Goal: Information Seeking & Learning: Learn about a topic

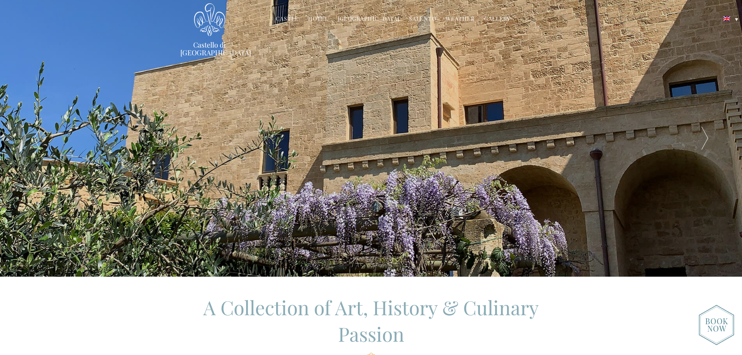
click at [708, 145] on div at bounding box center [705, 138] width 74 height 277
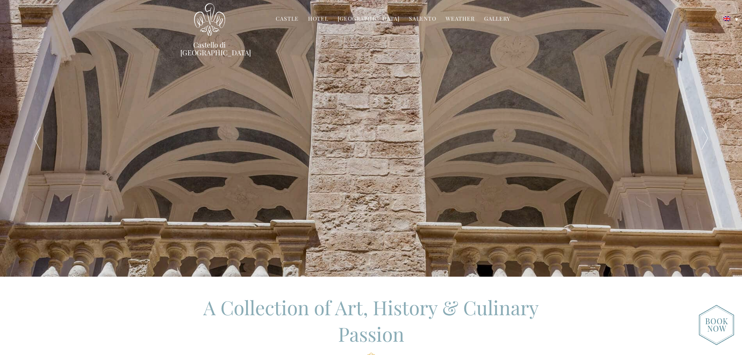
click at [708, 145] on div at bounding box center [705, 138] width 74 height 277
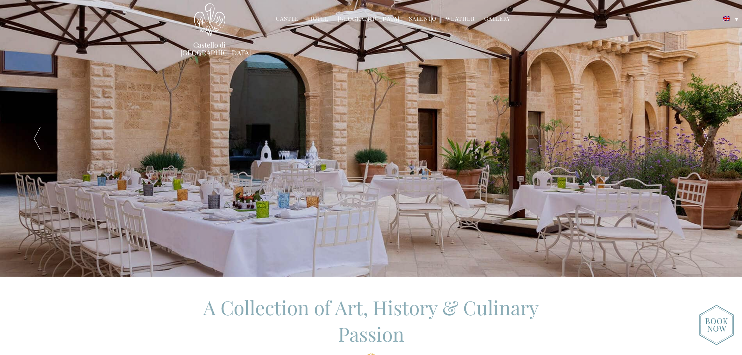
click at [708, 145] on div at bounding box center [705, 138] width 74 height 277
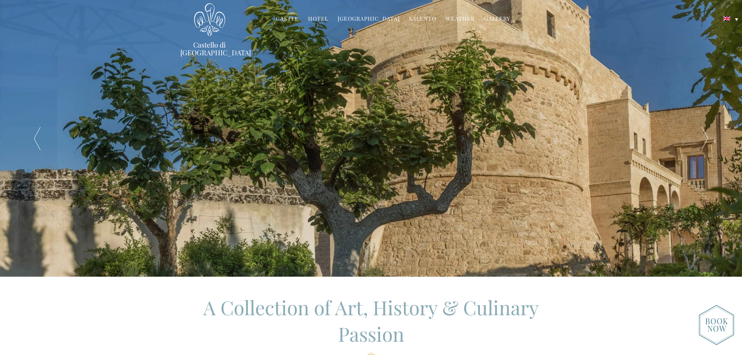
click at [708, 145] on div at bounding box center [705, 138] width 74 height 277
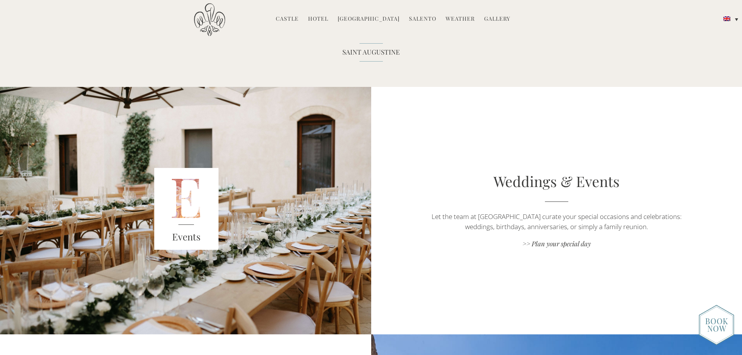
scroll to position [1208, 0]
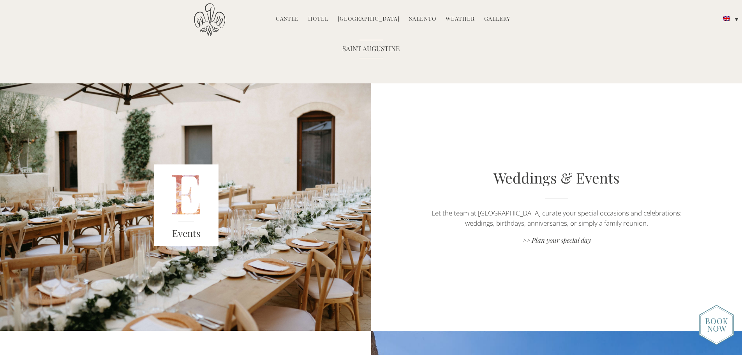
click at [547, 239] on link ">> Plan your special day" at bounding box center [557, 241] width 260 height 11
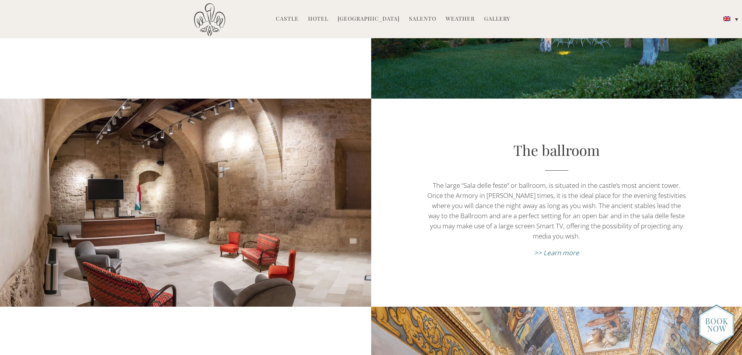
scroll to position [2962, 0]
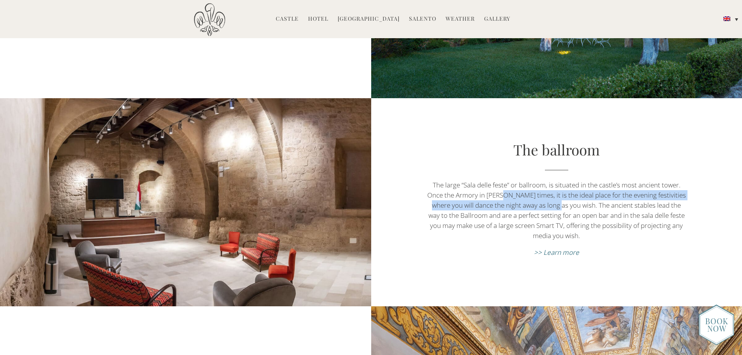
drag, startPoint x: 510, startPoint y: 191, endPoint x: 562, endPoint y: 196, distance: 52.1
click at [562, 196] on p "The large “Sala delle feste” or ballroom, is situated in the castle’s most anci…" at bounding box center [557, 210] width 260 height 61
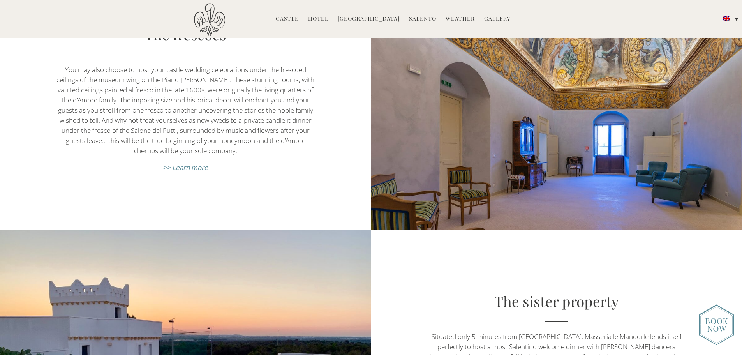
scroll to position [3390, 0]
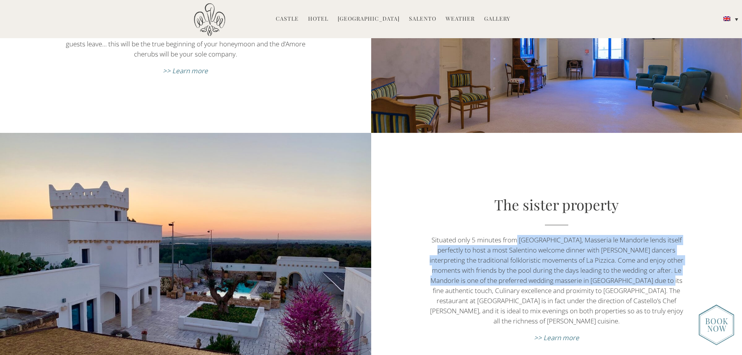
drag, startPoint x: 540, startPoint y: 235, endPoint x: 655, endPoint y: 277, distance: 122.7
click at [655, 277] on p "Situated only 5 minutes from Castello, Masseria le Mandorle lends itself perfec…" at bounding box center [557, 280] width 260 height 91
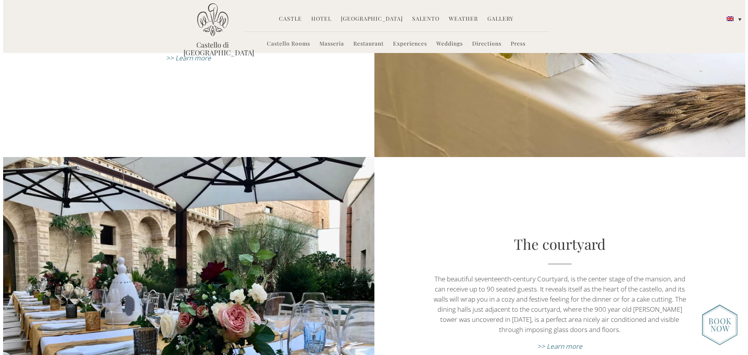
scroll to position [2221, 0]
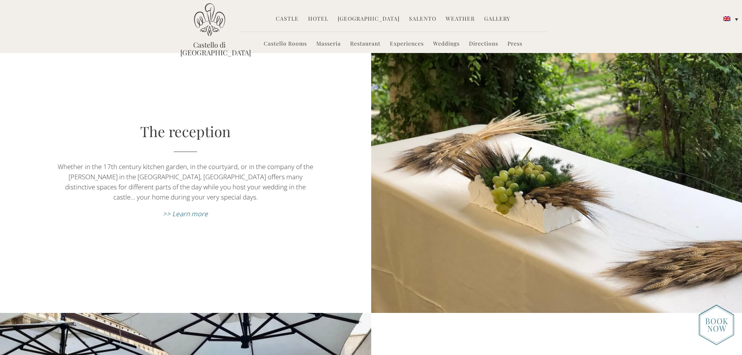
click at [203, 209] on em ">> Learn more" at bounding box center [185, 213] width 45 height 9
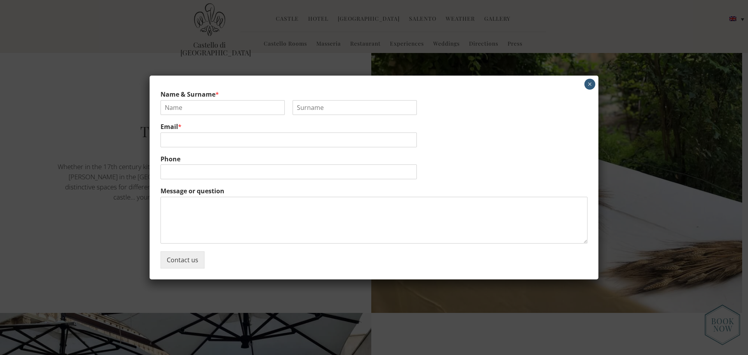
click at [588, 85] on button "×" at bounding box center [590, 84] width 11 height 11
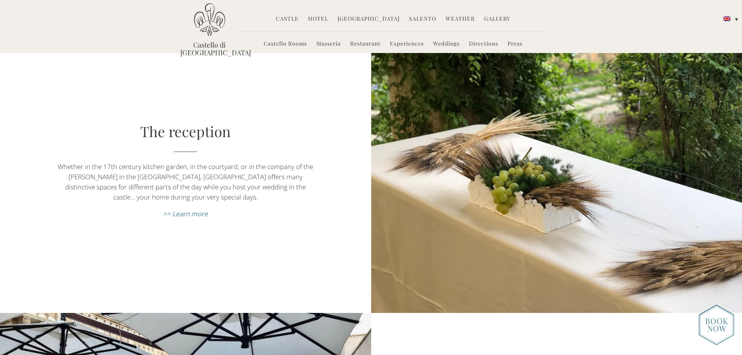
click at [172, 209] on em ">> Learn more" at bounding box center [185, 213] width 45 height 9
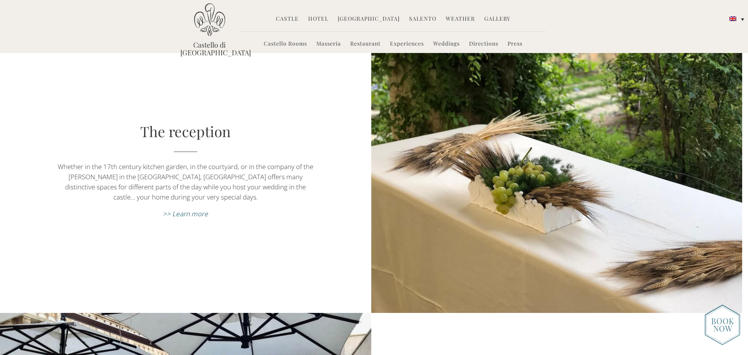
click at [180, 209] on em ">> Learn more" at bounding box center [185, 213] width 45 height 9
click at [197, 209] on em ">> Learn more" at bounding box center [185, 213] width 45 height 9
click at [191, 209] on em ">> Learn more" at bounding box center [185, 213] width 45 height 9
click at [258, 57] on div "The reception Whether in the 17th century kitchen garden, in the courtyard, or …" at bounding box center [185, 173] width 371 height 278
click at [187, 43] on link "Castello di [GEOGRAPHIC_DATA]" at bounding box center [209, 49] width 58 height 16
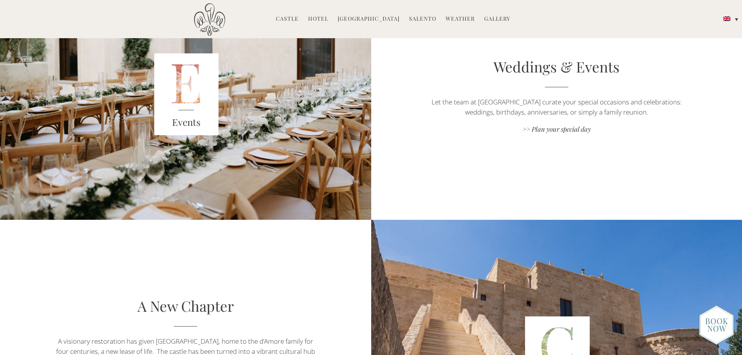
scroll to position [1208, 0]
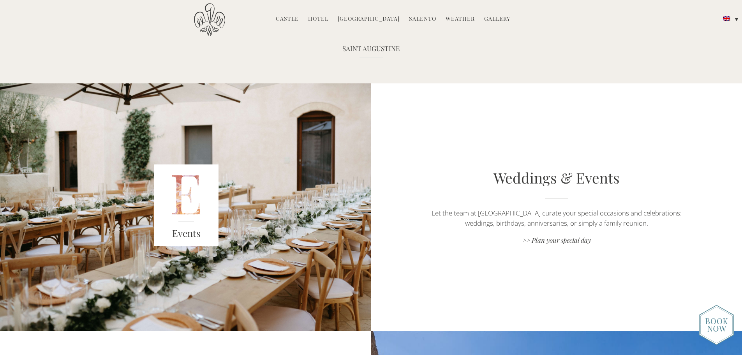
click at [537, 240] on link ">> Plan your special day" at bounding box center [557, 241] width 260 height 11
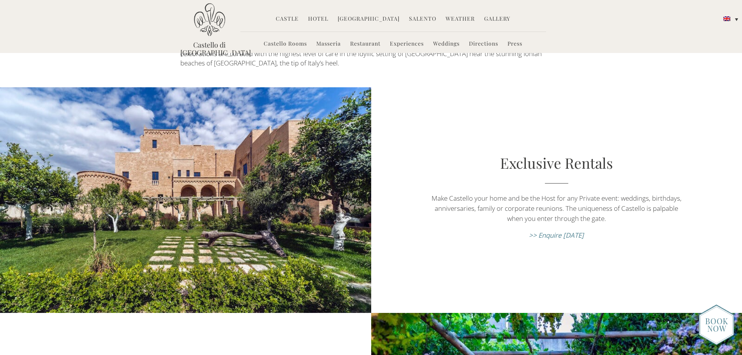
scroll to position [78, 0]
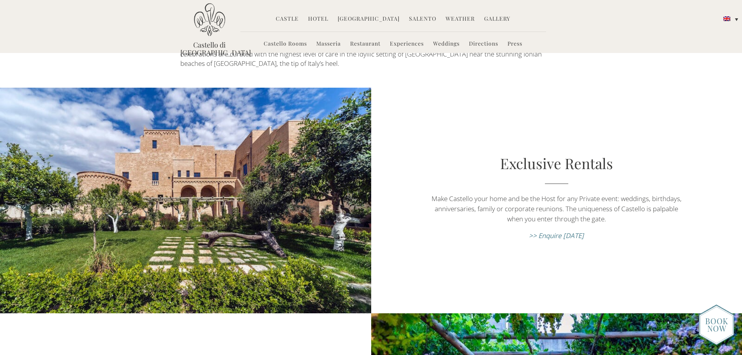
click at [537, 231] on em ">> Enquire [DATE]" at bounding box center [556, 235] width 55 height 9
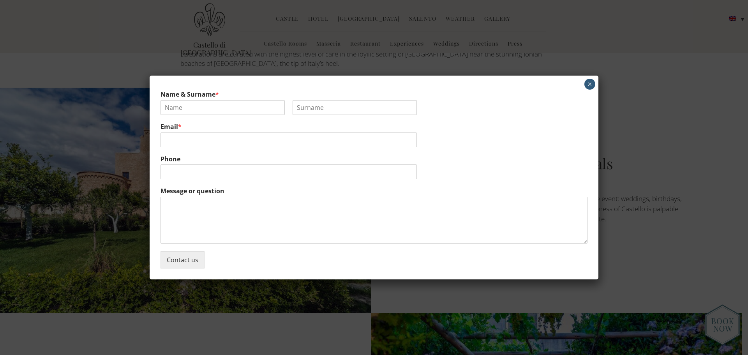
click at [588, 83] on button "×" at bounding box center [590, 84] width 11 height 11
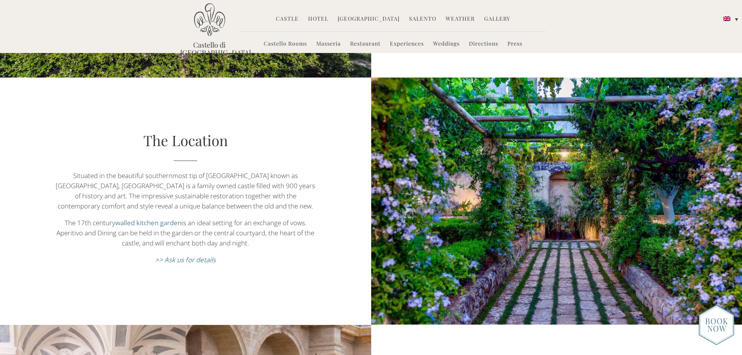
scroll to position [273, 0]
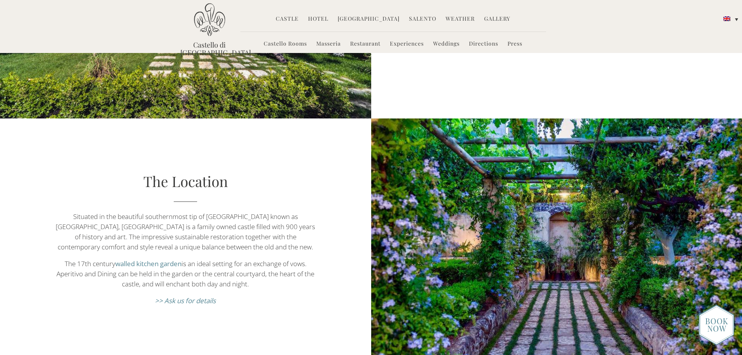
click at [287, 41] on link "Castello Rooms" at bounding box center [285, 44] width 43 height 9
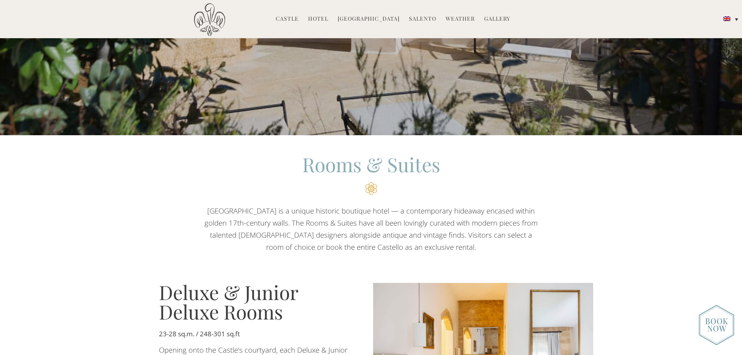
scroll to position [468, 0]
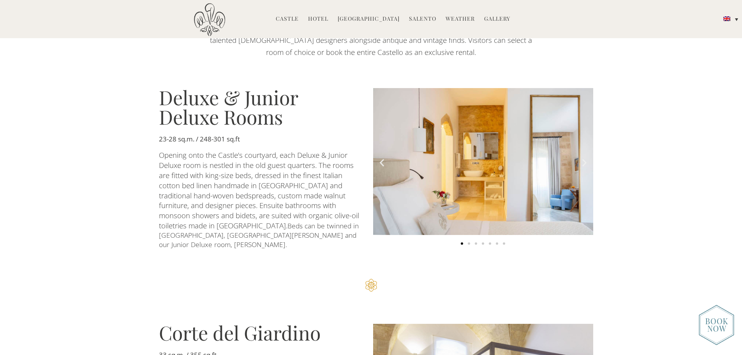
click at [583, 158] on icon "Next slide" at bounding box center [585, 163] width 10 height 10
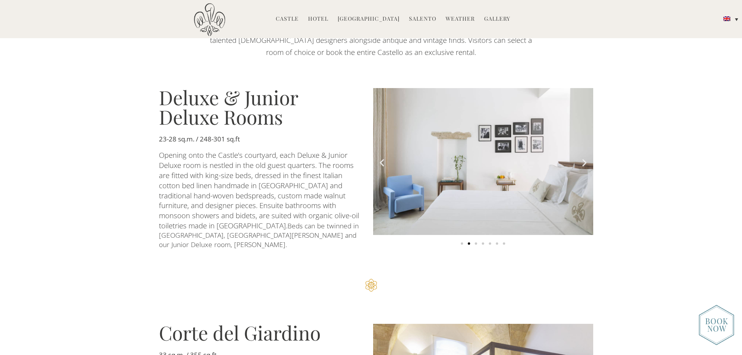
click at [583, 159] on icon "Next slide" at bounding box center [585, 163] width 10 height 10
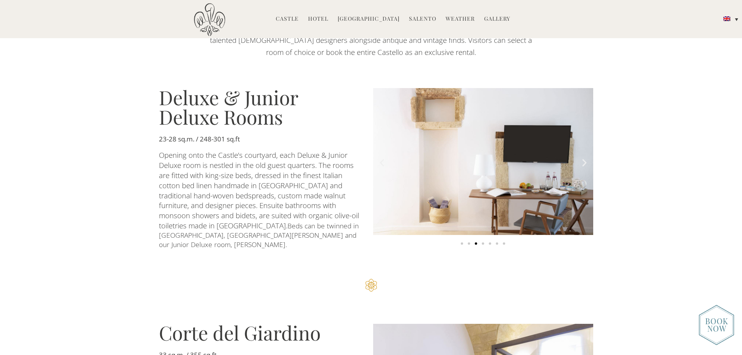
click at [583, 159] on icon "Next slide" at bounding box center [585, 163] width 10 height 10
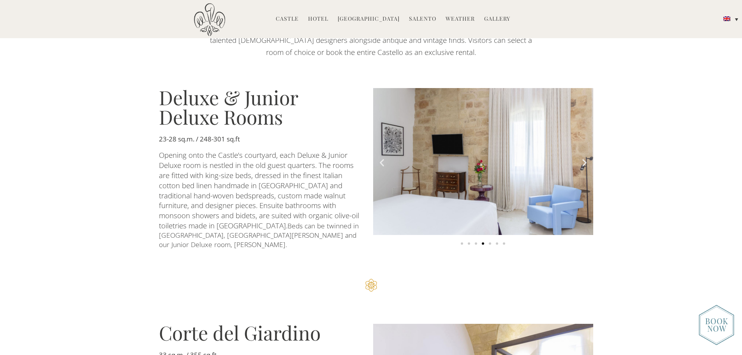
click at [583, 159] on icon "Next slide" at bounding box center [585, 163] width 10 height 10
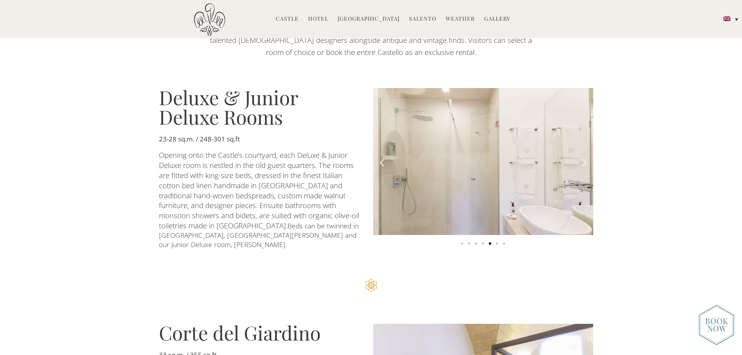
click at [583, 159] on icon "Next slide" at bounding box center [585, 163] width 10 height 10
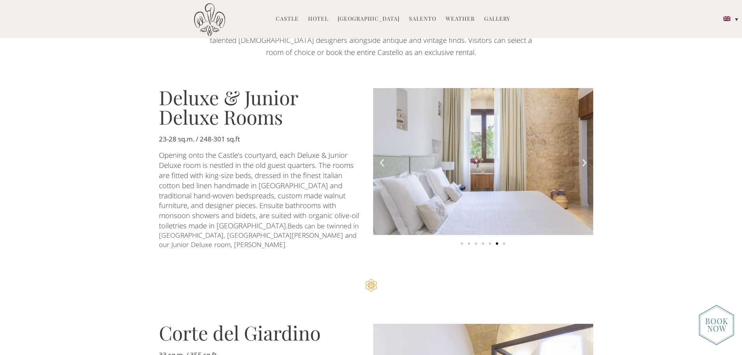
click at [583, 159] on icon "Next slide" at bounding box center [585, 163] width 10 height 10
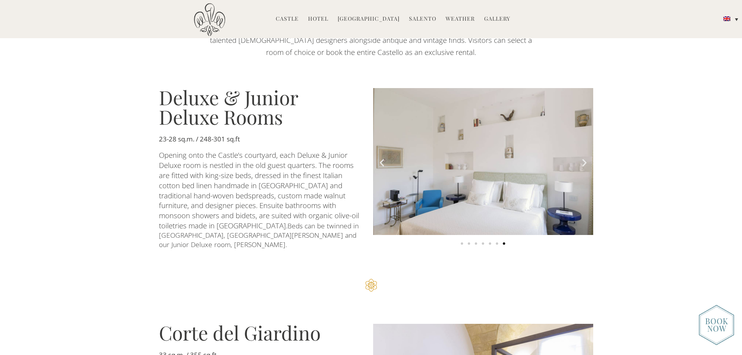
click at [583, 159] on icon "Next slide" at bounding box center [585, 163] width 10 height 10
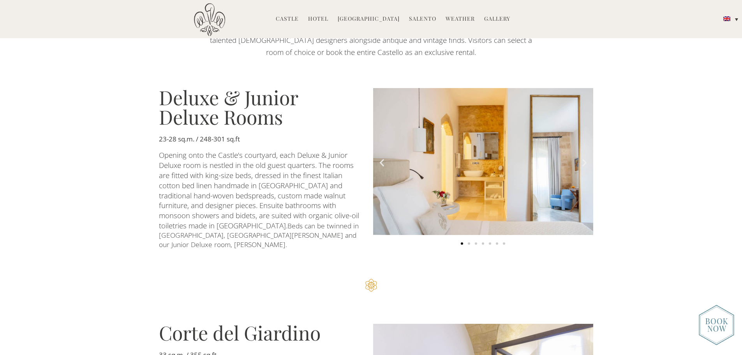
click at [583, 159] on icon "Next slide" at bounding box center [585, 163] width 10 height 10
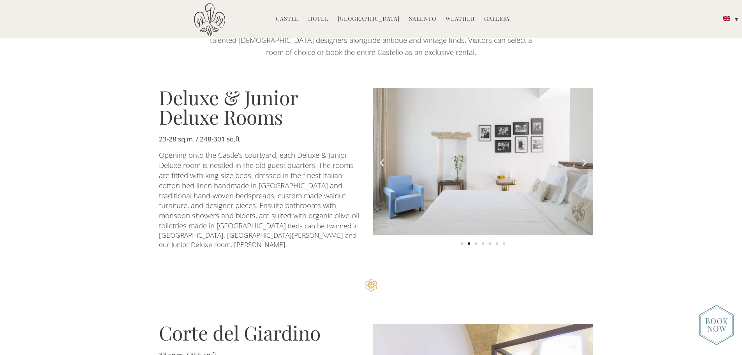
click at [583, 159] on icon "Next slide" at bounding box center [585, 163] width 10 height 10
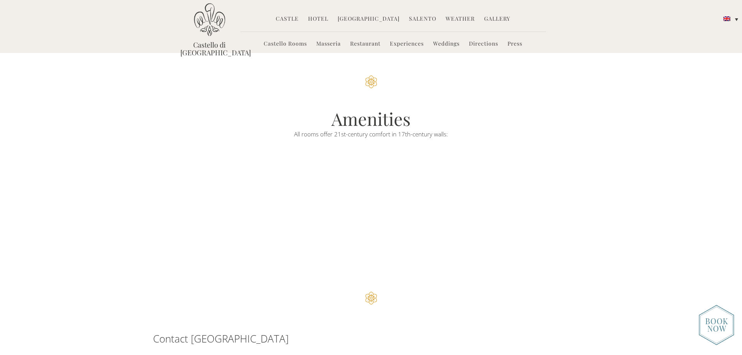
scroll to position [1676, 0]
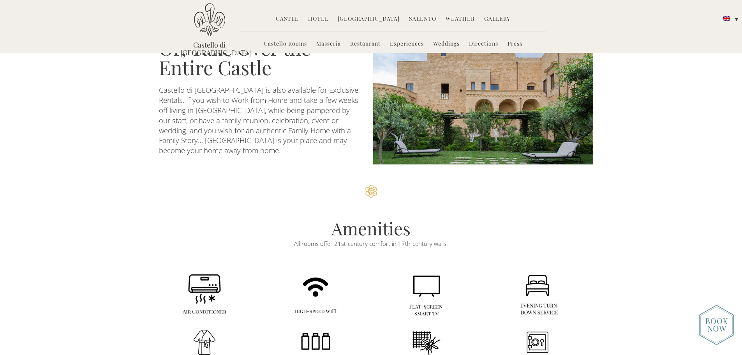
click at [359, 45] on link "Restaurant" at bounding box center [365, 44] width 30 height 9
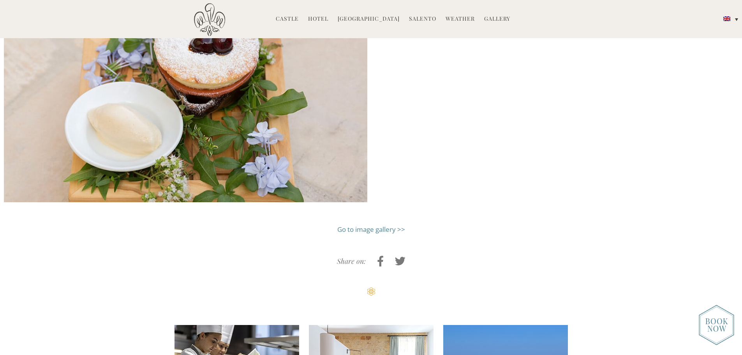
scroll to position [1598, 0]
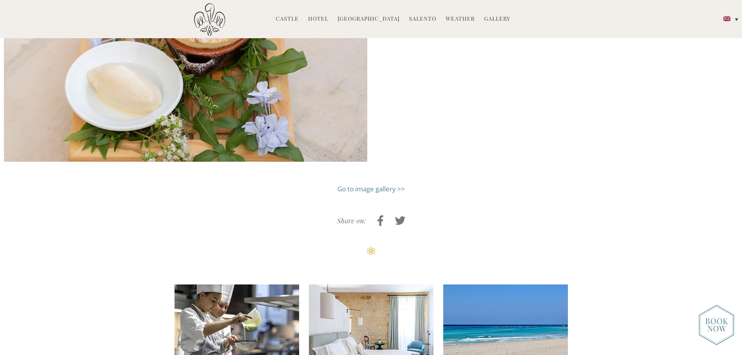
click at [390, 187] on link "Go to image gallery >>" at bounding box center [371, 188] width 68 height 9
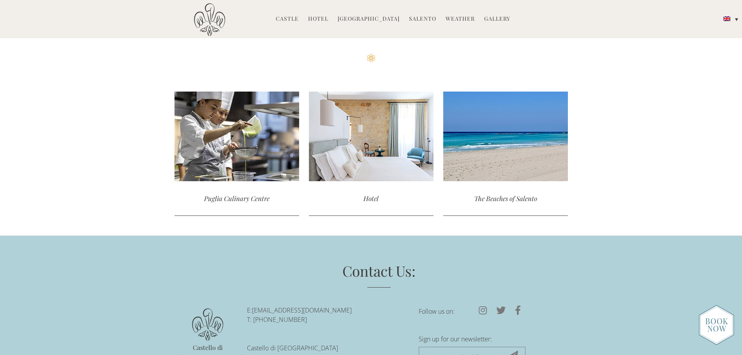
scroll to position [1793, 0]
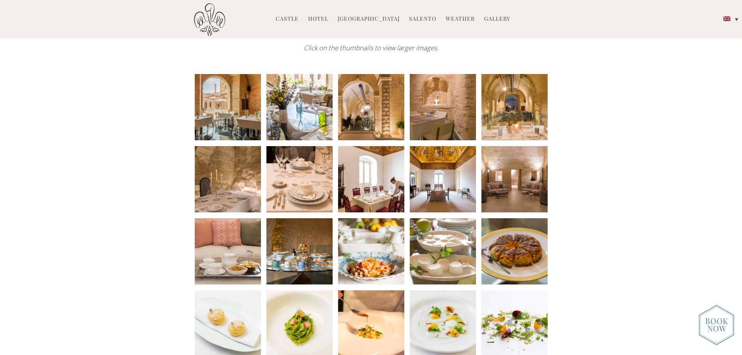
scroll to position [78, 0]
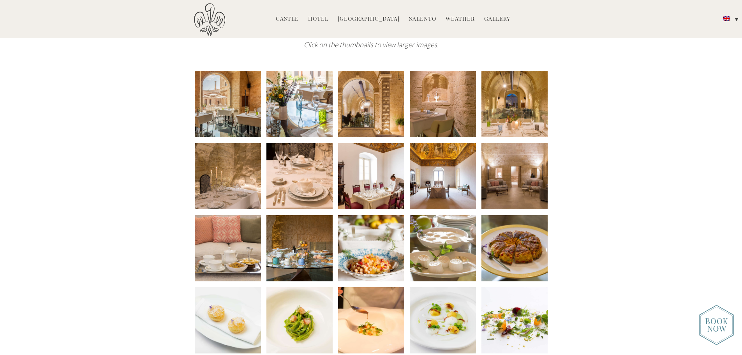
click at [243, 246] on li at bounding box center [228, 248] width 66 height 66
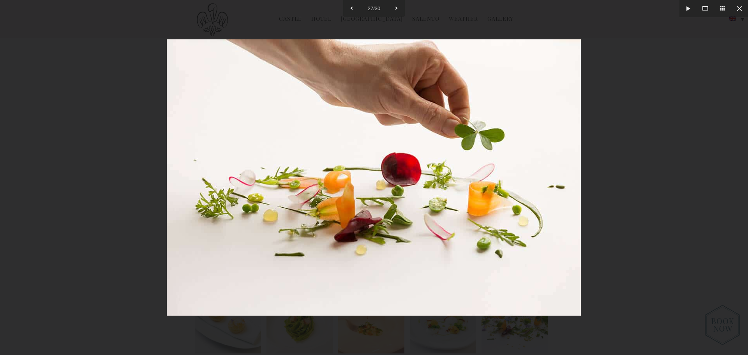
click at [641, 210] on div at bounding box center [374, 177] width 748 height 355
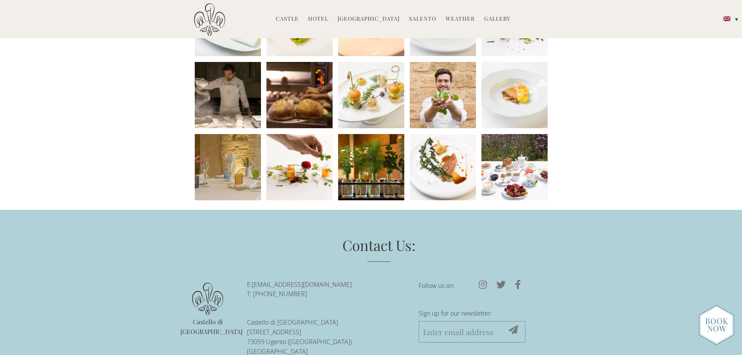
scroll to position [273, 0]
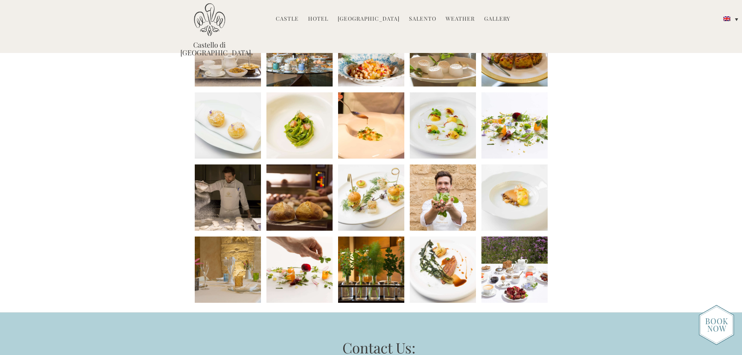
click at [321, 20] on link "Hotel" at bounding box center [318, 19] width 20 height 9
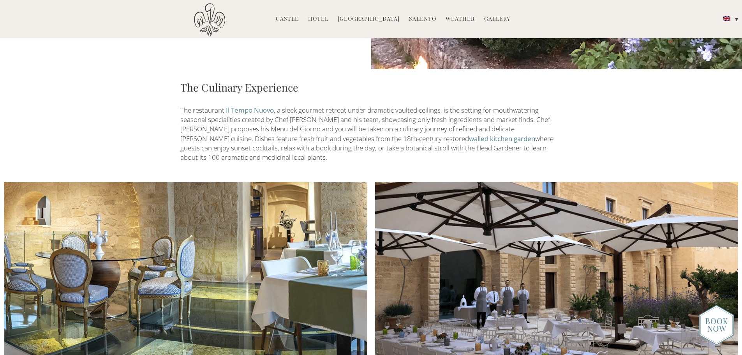
scroll to position [1052, 0]
